Goal: Transaction & Acquisition: Download file/media

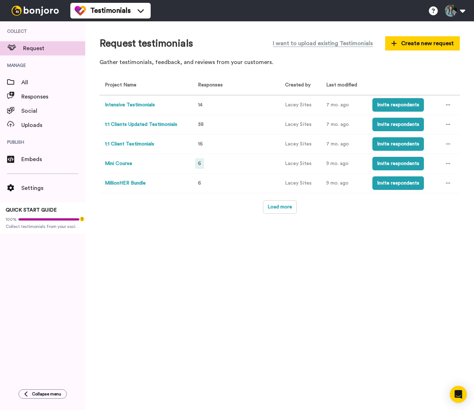
click at [201, 163] on div "6" at bounding box center [199, 163] width 9 height 11
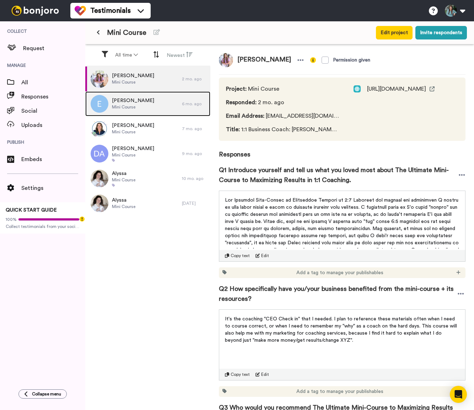
click at [156, 101] on div "[PERSON_NAME] W Mini Course" at bounding box center [133, 103] width 97 height 25
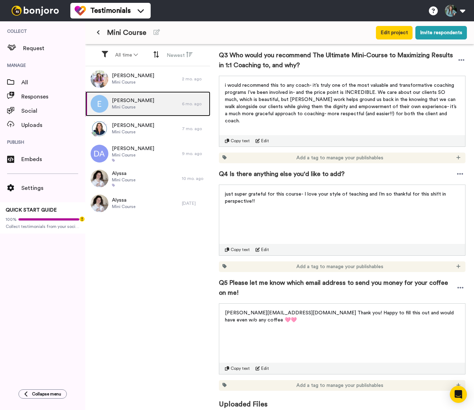
scroll to position [358, 0]
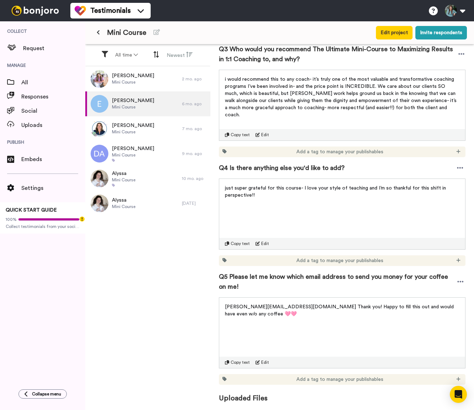
click at [252, 400] on span "Uploaded Files" at bounding box center [342, 393] width 247 height 18
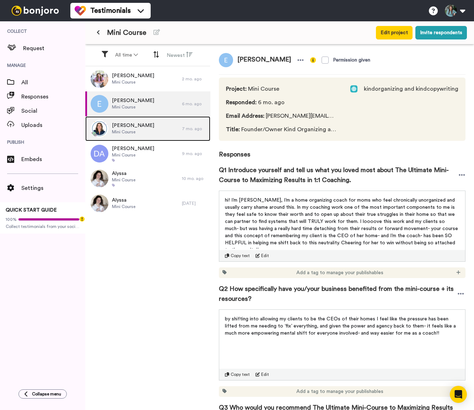
click at [138, 134] on span "Mini Course" at bounding box center [133, 132] width 42 height 6
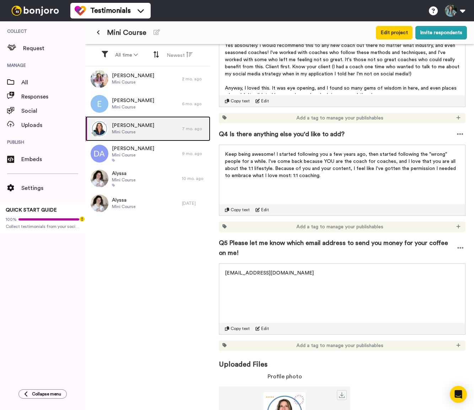
scroll to position [431, 0]
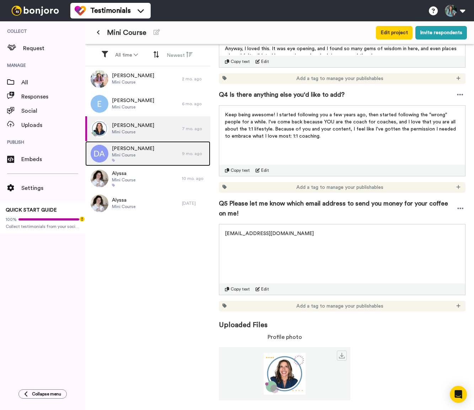
click at [155, 154] on div "[PERSON_NAME] Mini Course" at bounding box center [133, 153] width 97 height 25
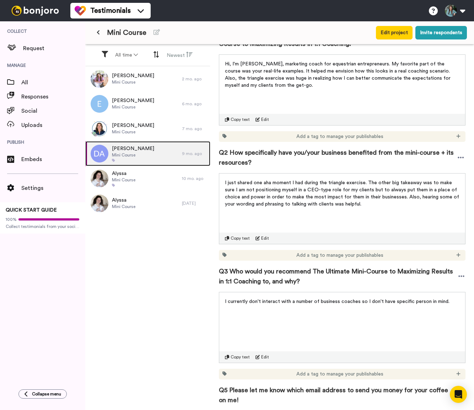
scroll to position [249, 0]
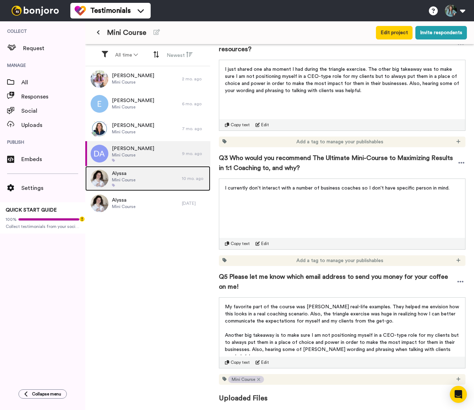
click at [137, 182] on div "Alyssa Mini Course" at bounding box center [133, 178] width 97 height 25
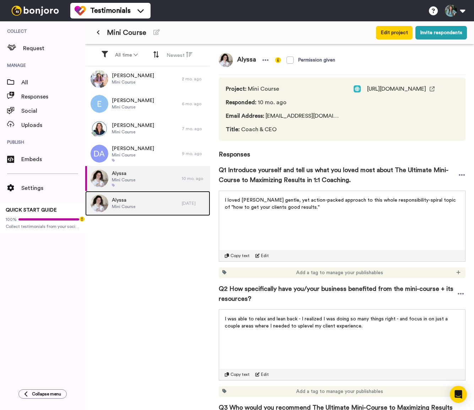
click at [156, 211] on div "Alyssa Mini Course" at bounding box center [133, 203] width 97 height 25
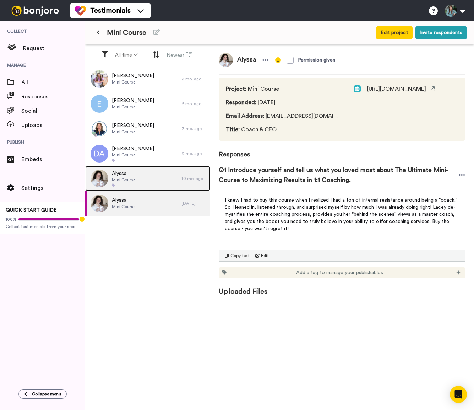
click at [147, 183] on div "Alyssa Mini Course" at bounding box center [133, 178] width 97 height 25
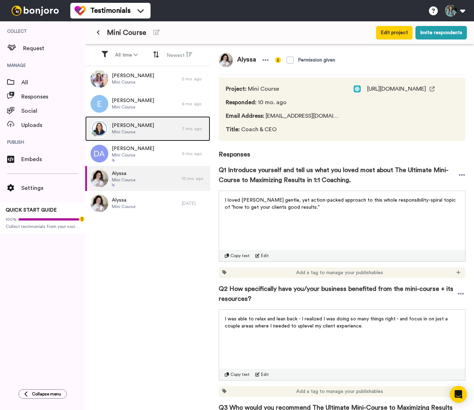
click at [142, 134] on span "Mini Course" at bounding box center [133, 132] width 42 height 6
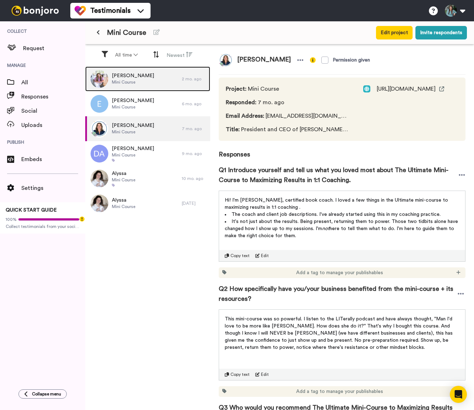
click at [135, 83] on span "Mini Course" at bounding box center [133, 82] width 42 height 6
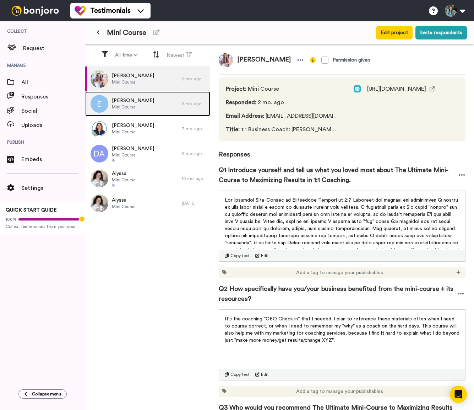
click at [128, 104] on span "[PERSON_NAME]" at bounding box center [133, 100] width 42 height 7
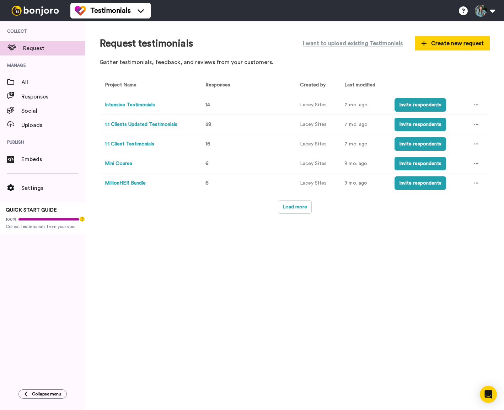
click at [123, 163] on button "Mini Course" at bounding box center [118, 163] width 27 height 7
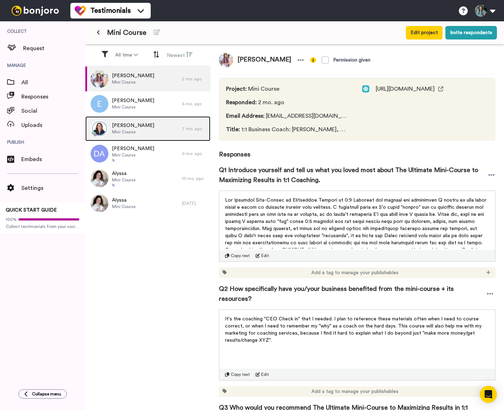
click at [139, 132] on span "Mini Course" at bounding box center [133, 132] width 42 height 6
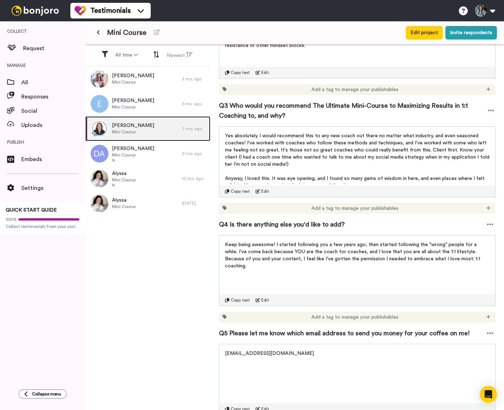
scroll to position [411, 0]
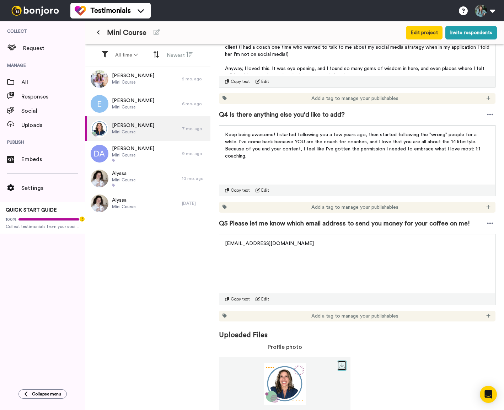
click at [341, 362] on icon at bounding box center [342, 365] width 6 height 6
